Goal: Information Seeking & Learning: Learn about a topic

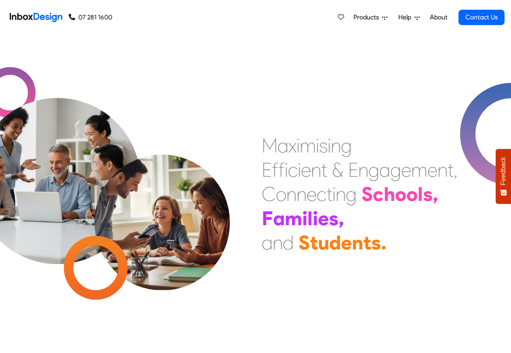
click at [439, 17] on link "About" at bounding box center [439, 17] width 22 height 16
